Goal: Task Accomplishment & Management: Use online tool/utility

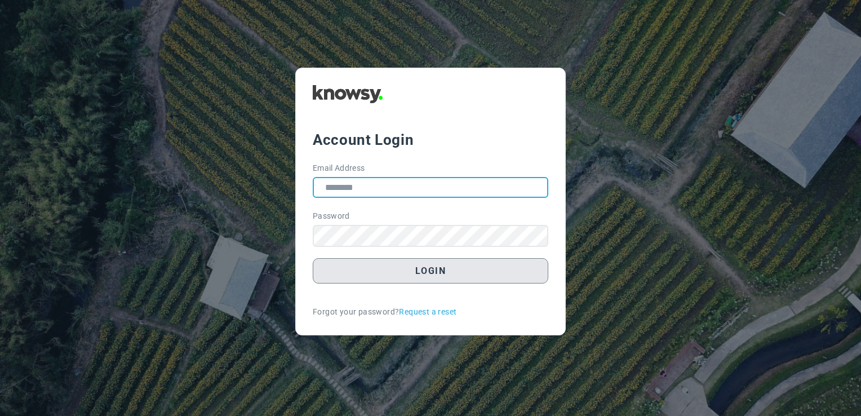
type input "**********"
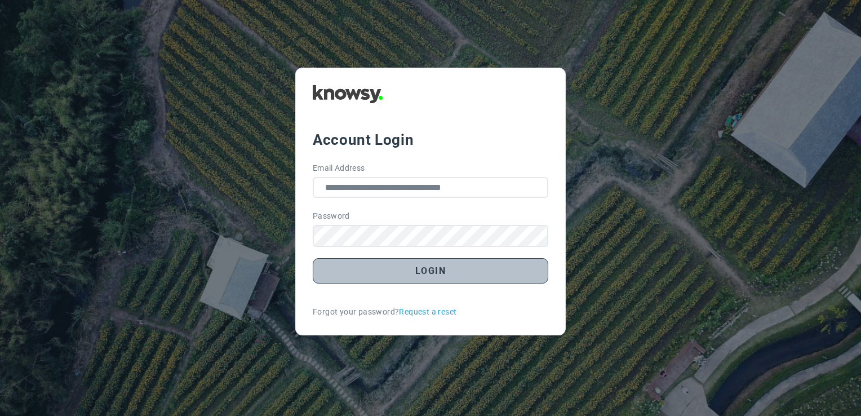
click at [462, 270] on button "Login" at bounding box center [431, 270] width 236 height 25
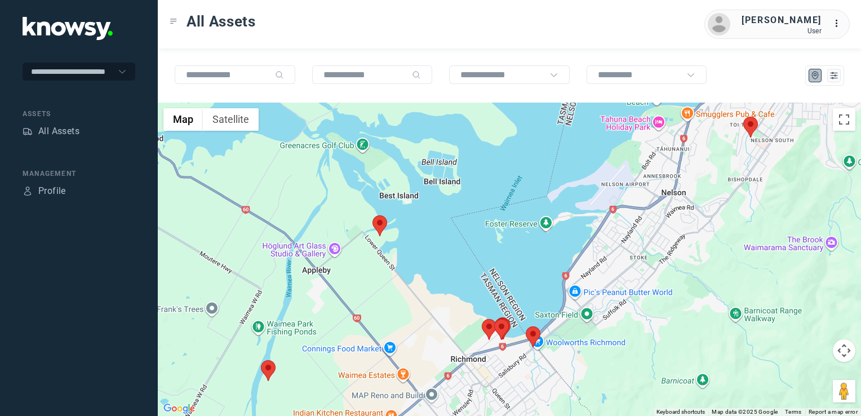
click at [380, 222] on img at bounding box center [380, 225] width 15 height 21
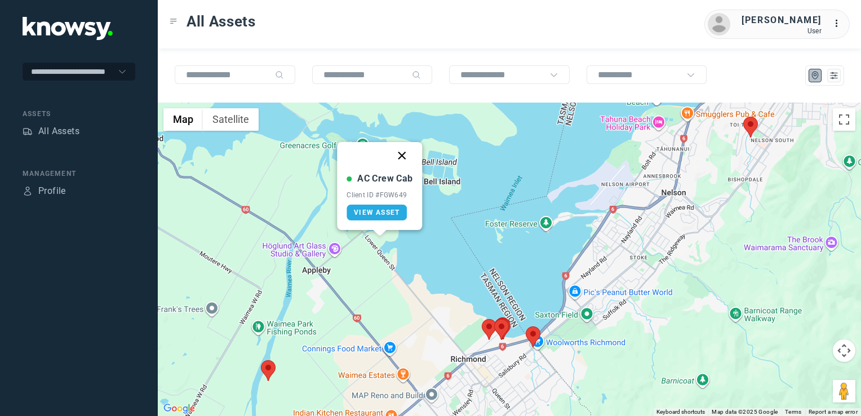
click at [402, 154] on button "Close" at bounding box center [402, 155] width 27 height 27
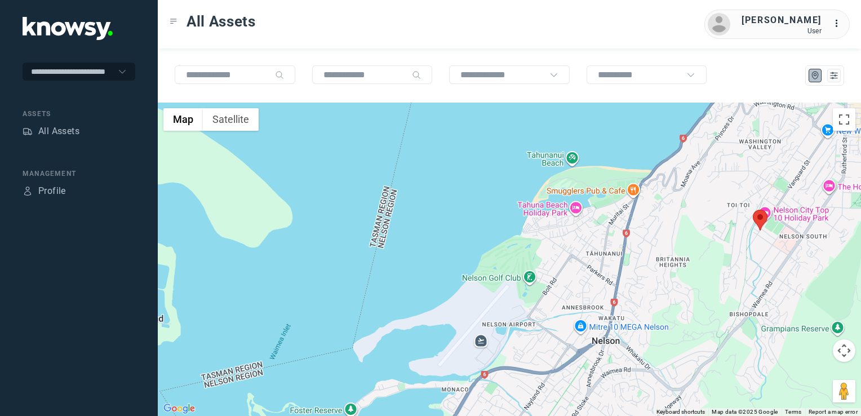
drag, startPoint x: 658, startPoint y: 312, endPoint x: 627, endPoint y: 334, distance: 38.3
click at [633, 331] on div "To navigate, press the arrow keys." at bounding box center [510, 259] width 704 height 313
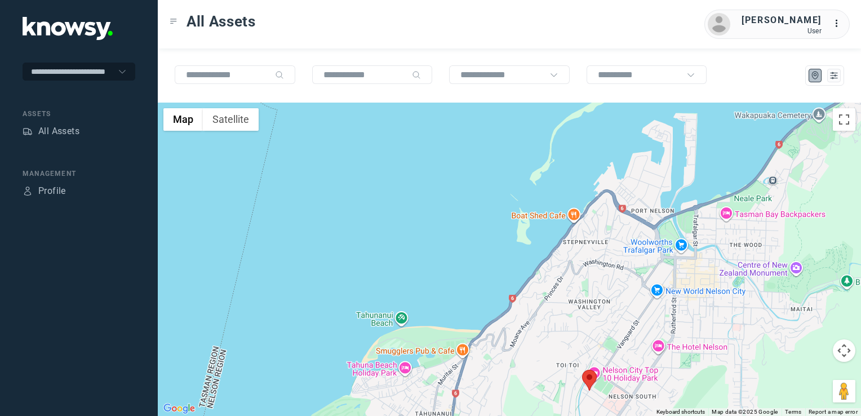
drag, startPoint x: 701, startPoint y: 279, endPoint x: 662, endPoint y: 324, distance: 58.8
click at [665, 321] on div at bounding box center [510, 259] width 704 height 313
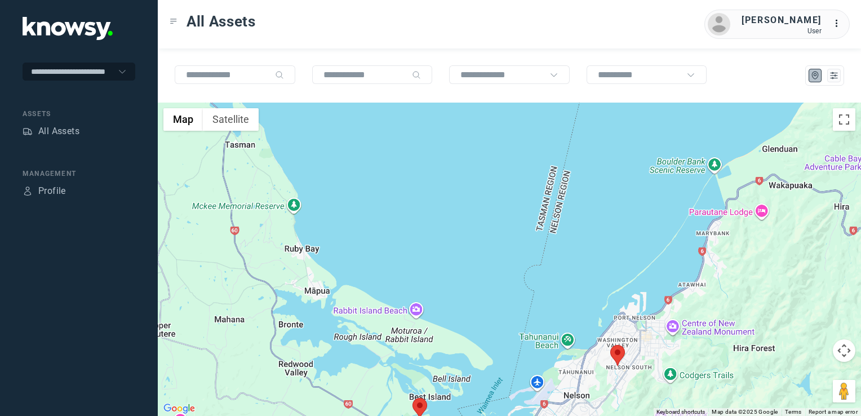
drag, startPoint x: 630, startPoint y: 353, endPoint x: 636, endPoint y: 334, distance: 19.6
click at [636, 334] on div at bounding box center [510, 259] width 704 height 313
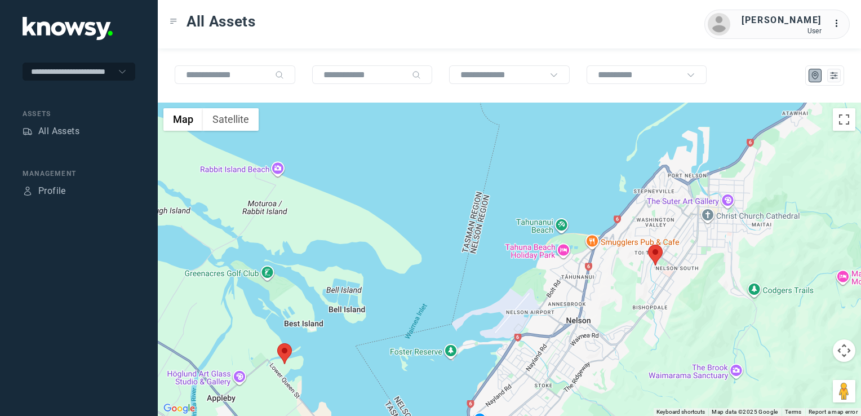
click at [653, 258] on img at bounding box center [655, 255] width 15 height 21
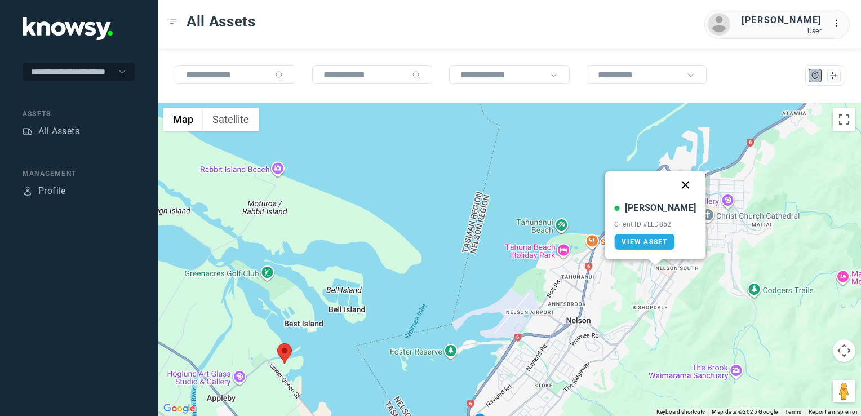
click at [673, 185] on button "Close" at bounding box center [686, 184] width 27 height 27
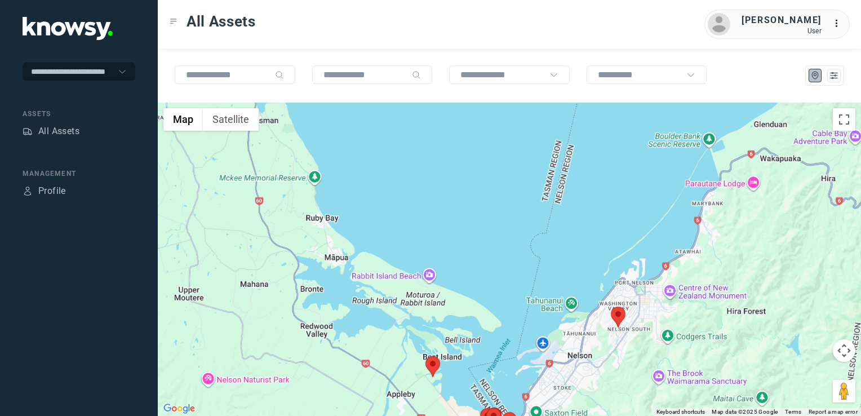
drag, startPoint x: 558, startPoint y: 363, endPoint x: 574, endPoint y: 306, distance: 59.2
click at [568, 316] on div "To navigate, press the arrow keys." at bounding box center [510, 259] width 704 height 313
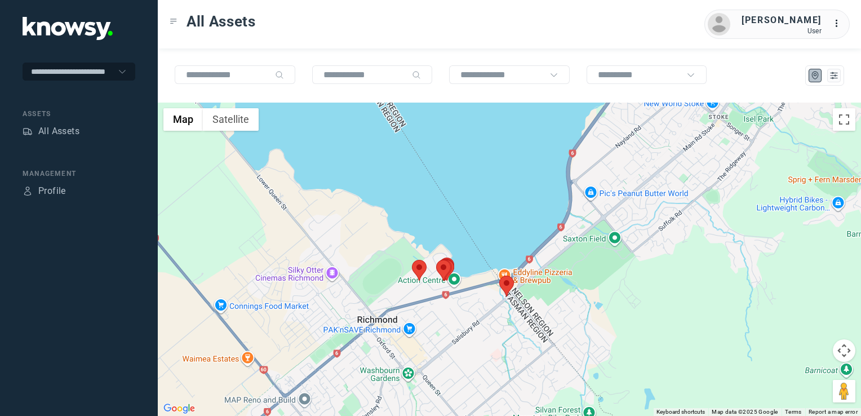
click at [505, 290] on img at bounding box center [506, 286] width 15 height 21
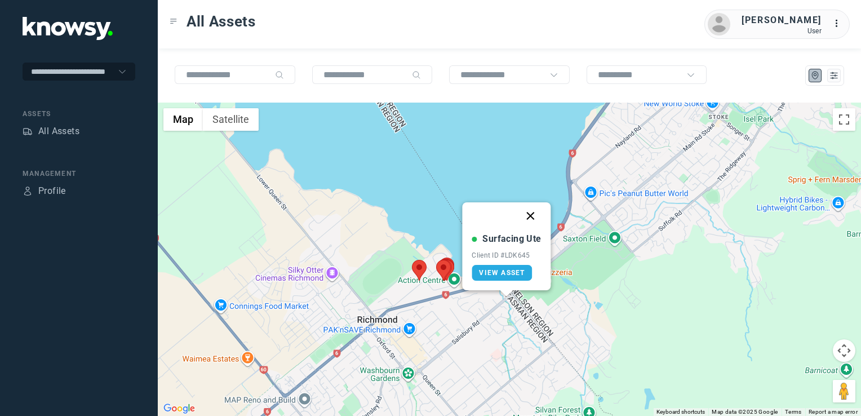
click at [528, 214] on button "Close" at bounding box center [531, 215] width 27 height 27
